Goal: Information Seeking & Learning: Learn about a topic

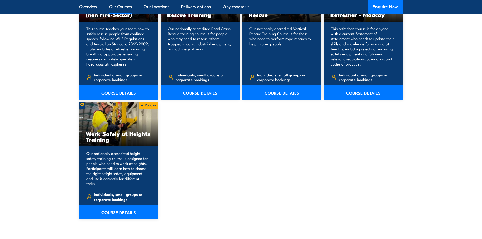
scroll to position [582, 0]
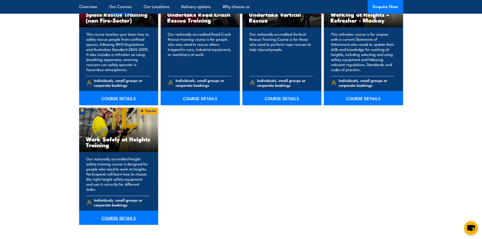
click at [115, 212] on link "COURSE DETAILS" at bounding box center [118, 218] width 79 height 14
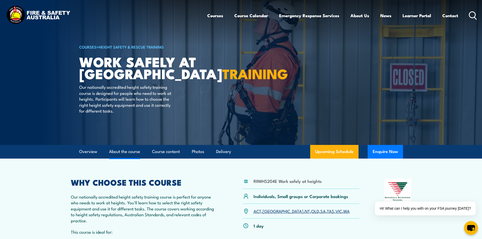
click at [131, 155] on link "About the course" at bounding box center [124, 151] width 31 height 13
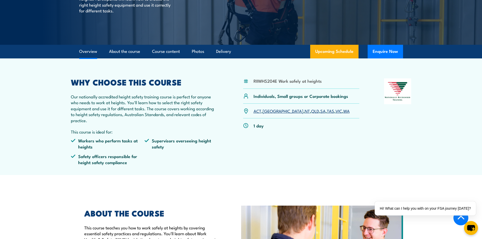
scroll to position [89, 0]
